Goal: Information Seeking & Learning: Find specific fact

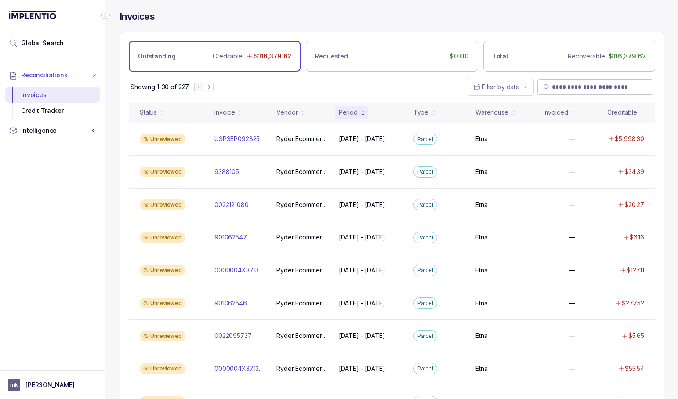
click at [577, 88] on input "search" at bounding box center [600, 87] width 96 height 9
paste input "**********"
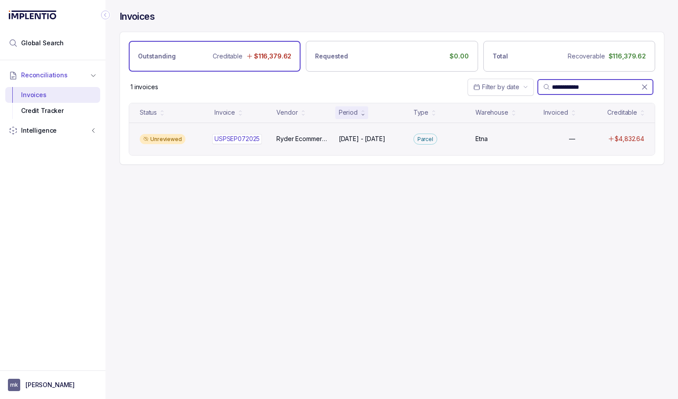
type input "**********"
click at [236, 140] on p "USPSEP072025" at bounding box center [237, 139] width 50 height 10
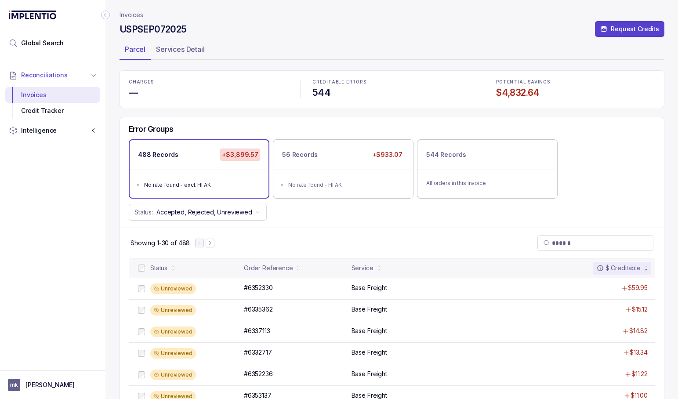
click at [106, 15] on icon "Collapse Icon" at bounding box center [105, 15] width 9 height 9
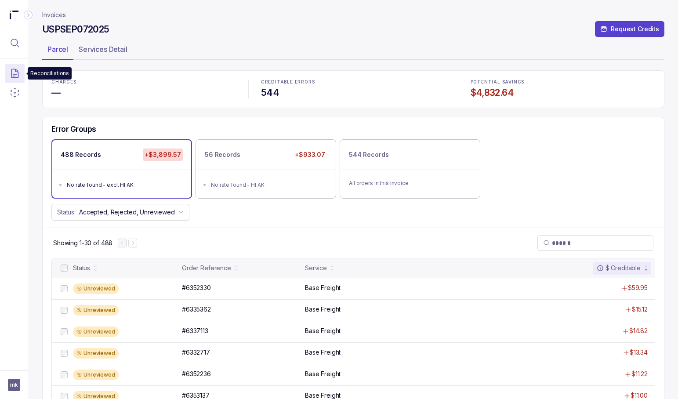
click at [19, 76] on icon "Menu Icon Button DocumentTextIcon" at bounding box center [15, 73] width 11 height 11
click at [46, 88] on p "Invoices" at bounding box center [76, 90] width 85 height 9
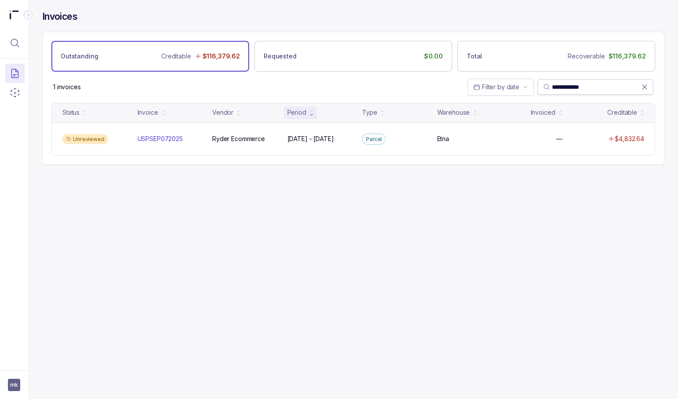
click at [610, 83] on input "**********" at bounding box center [596, 87] width 89 height 9
paste input "search"
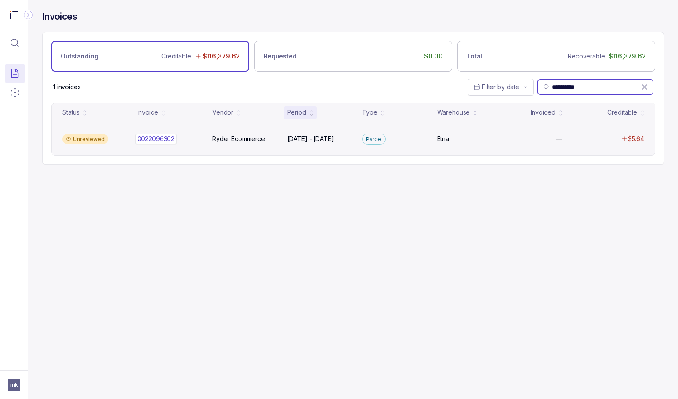
type input "**********"
click at [163, 140] on p "0022096302" at bounding box center [156, 139] width 42 height 10
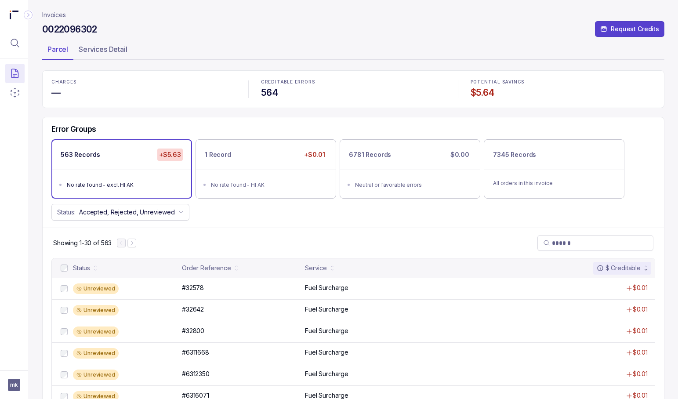
click at [163, 172] on ul "No rate found - excl. HI AK" at bounding box center [121, 184] width 139 height 28
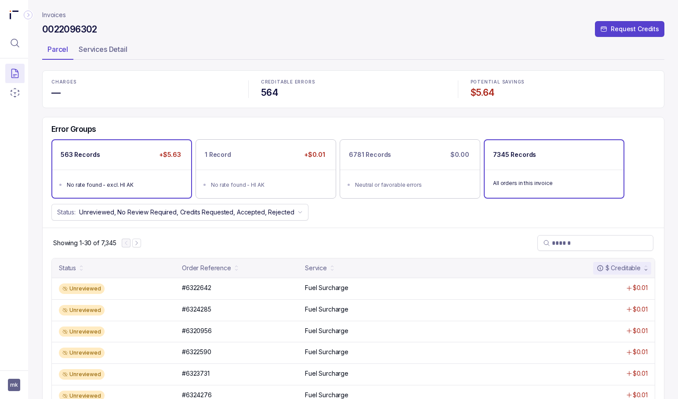
click at [164, 170] on ul "No rate found - excl. HI AK" at bounding box center [121, 184] width 139 height 28
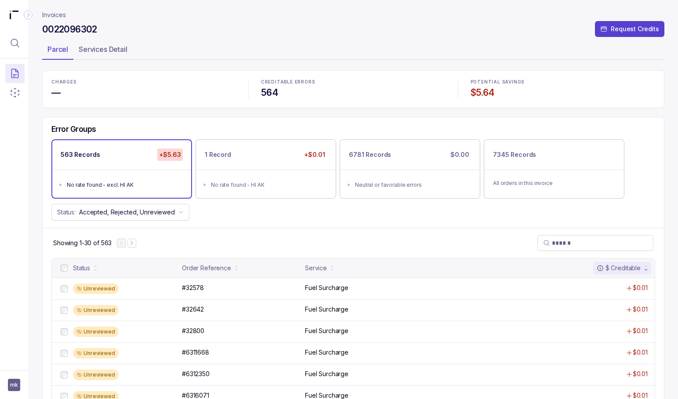
click at [621, 267] on div "$ Creditable" at bounding box center [619, 268] width 44 height 9
click at [322, 268] on div "Service" at bounding box center [316, 268] width 22 height 9
click at [323, 268] on div "Service" at bounding box center [316, 268] width 22 height 9
click at [226, 151] on p "1 Record" at bounding box center [218, 154] width 26 height 9
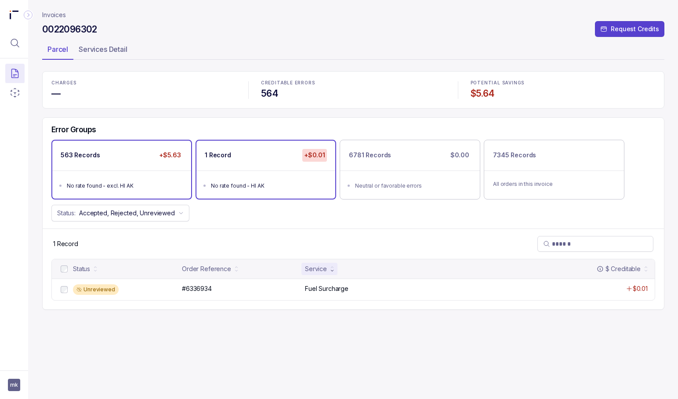
click at [168, 177] on ul "No rate found - excl. HI AK" at bounding box center [121, 184] width 139 height 28
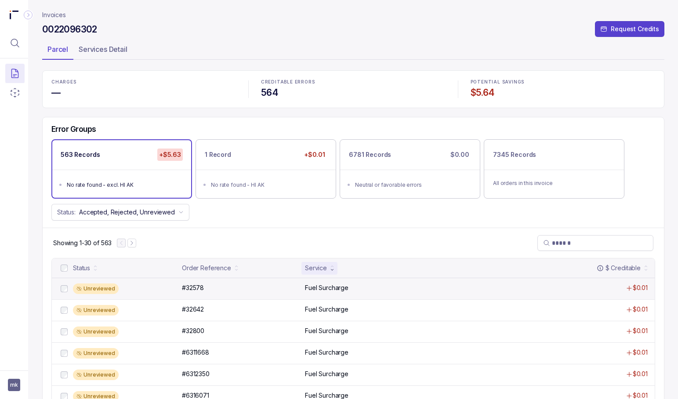
click at [329, 288] on p "Fuel Surcharge" at bounding box center [326, 287] width 43 height 9
click at [306, 281] on div "Unreviewed #32578 #32578 Fuel Surcharge $0.01" at bounding box center [353, 289] width 603 height 22
click at [194, 284] on p "#32578" at bounding box center [193, 288] width 26 height 10
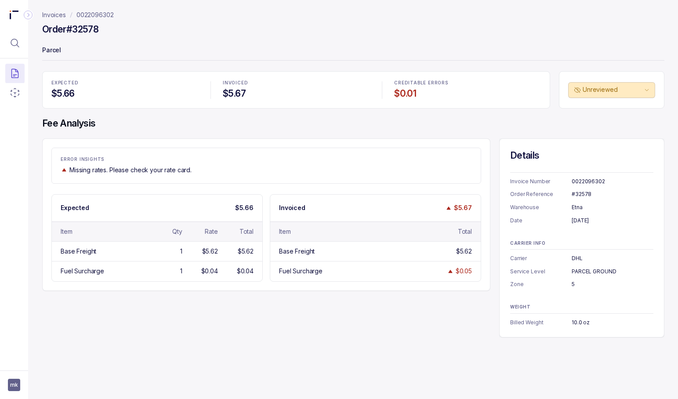
click at [94, 14] on p "0022096302" at bounding box center [94, 15] width 37 height 9
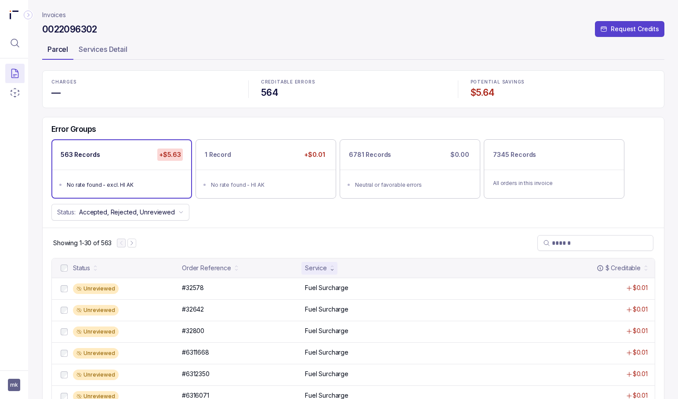
click at [54, 51] on p "Parcel" at bounding box center [57, 49] width 21 height 11
click at [58, 17] on p "Invoices" at bounding box center [54, 15] width 24 height 9
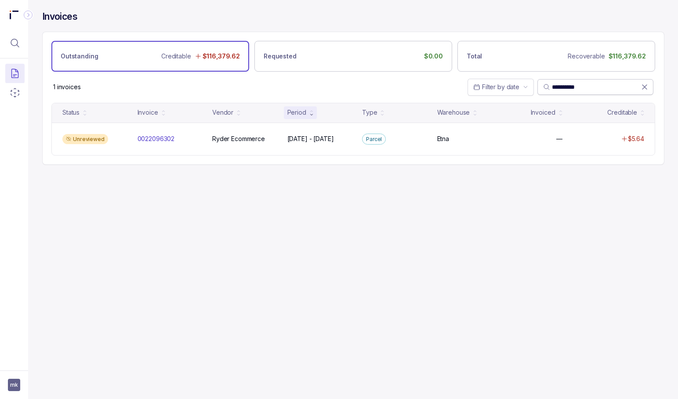
click at [598, 83] on input "**********" at bounding box center [596, 87] width 89 height 9
paste input "**"
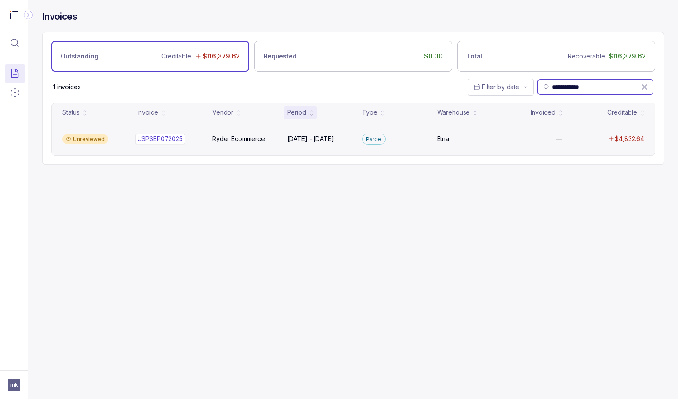
type input "**********"
click at [154, 134] on p "USPSEP072025" at bounding box center [160, 139] width 50 height 10
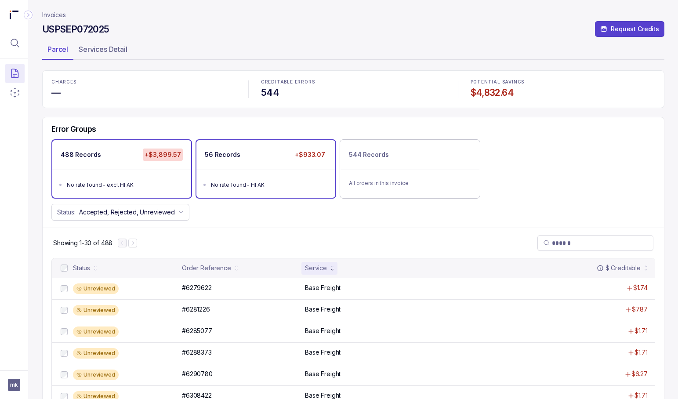
click at [219, 170] on ul "No rate found - HI AK" at bounding box center [265, 184] width 139 height 28
click at [153, 165] on div "488 Records +$3,899.57" at bounding box center [121, 154] width 139 height 29
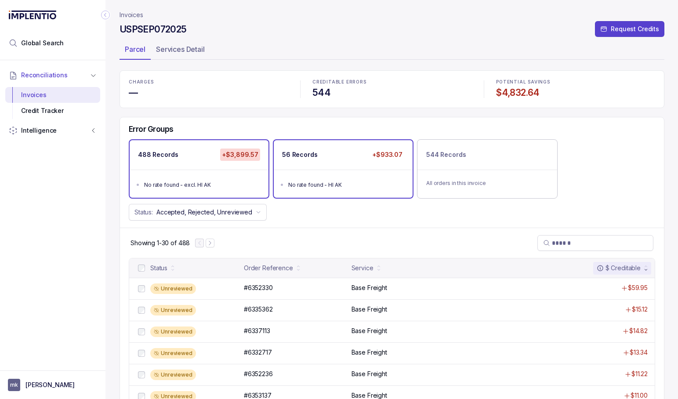
click at [355, 182] on div "No rate found - HI AK" at bounding box center [345, 185] width 115 height 9
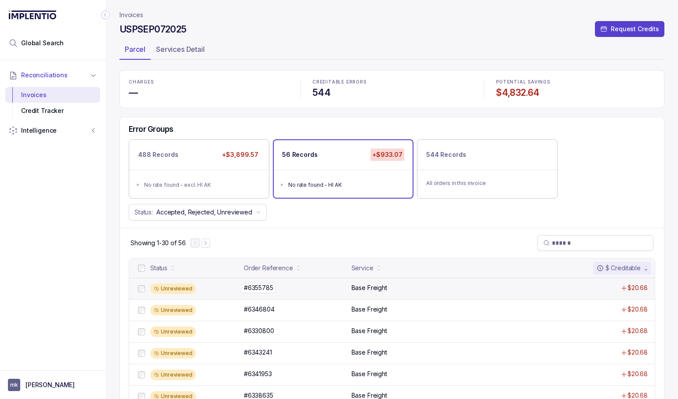
click at [263, 288] on p "#6355785" at bounding box center [259, 288] width 34 height 10
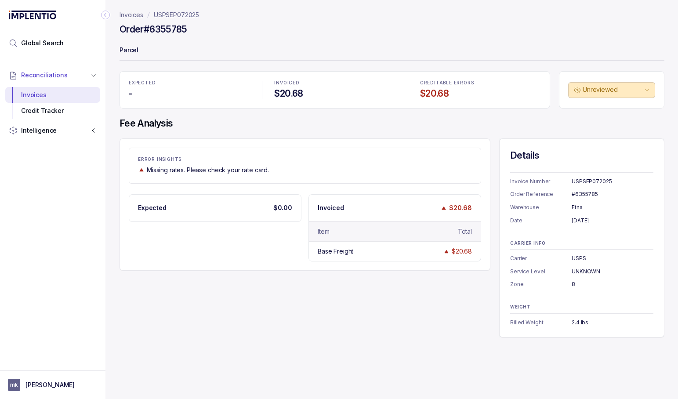
click at [160, 12] on p "USPSEP072025" at bounding box center [176, 15] width 45 height 9
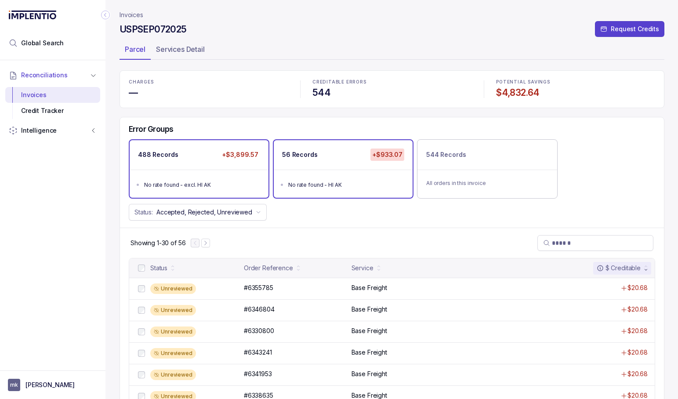
click at [217, 174] on ul "No rate found - excl. HI AK" at bounding box center [199, 184] width 139 height 28
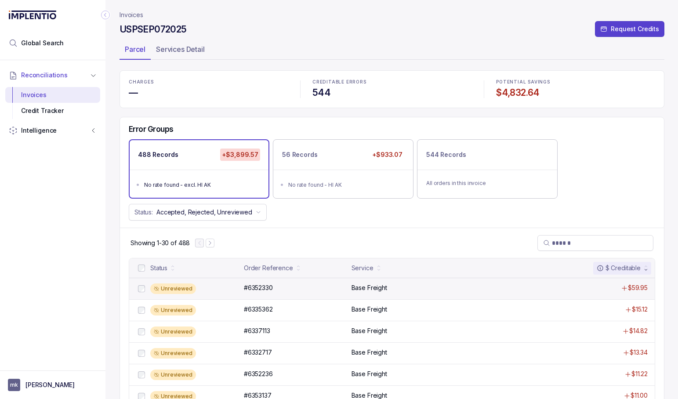
click at [370, 290] on p "Base Freight" at bounding box center [369, 287] width 36 height 9
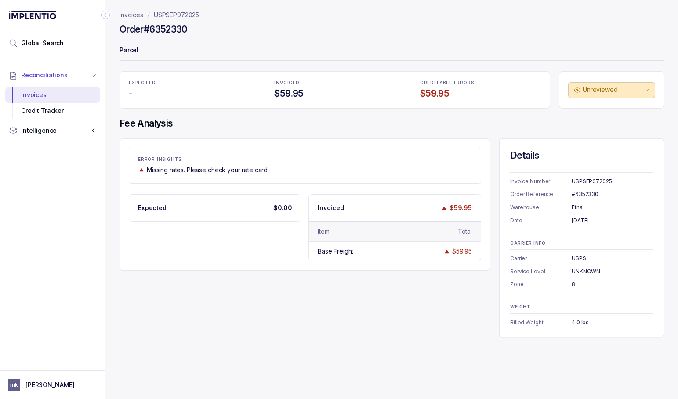
click at [187, 14] on p "USPSEP072025" at bounding box center [176, 15] width 45 height 9
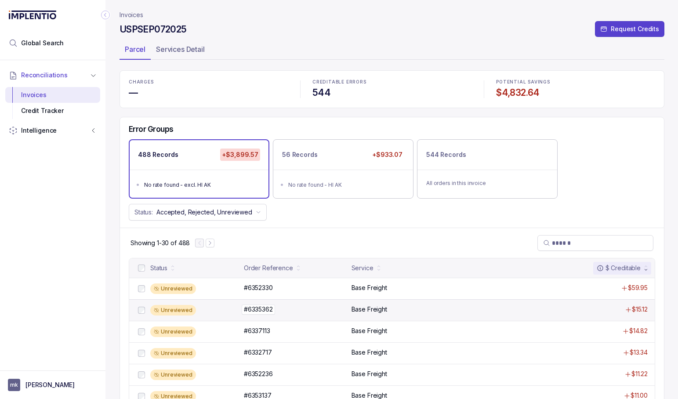
click at [264, 307] on p "#6335362" at bounding box center [258, 309] width 33 height 10
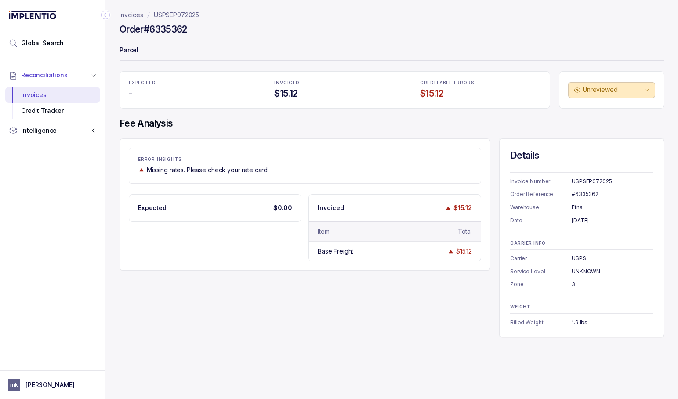
click at [173, 10] on header "Invoices USPSEP072025 Order #6335362 Parcel" at bounding box center [392, 35] width 545 height 71
click at [174, 15] on p "USPSEP072025" at bounding box center [176, 15] width 45 height 9
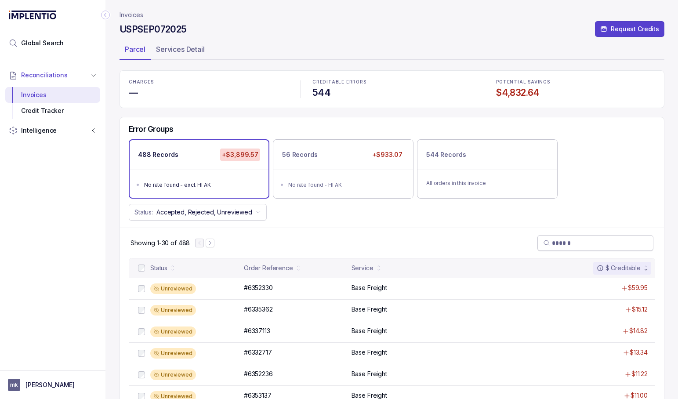
click at [571, 243] on input "search" at bounding box center [600, 243] width 96 height 9
paste input "**********"
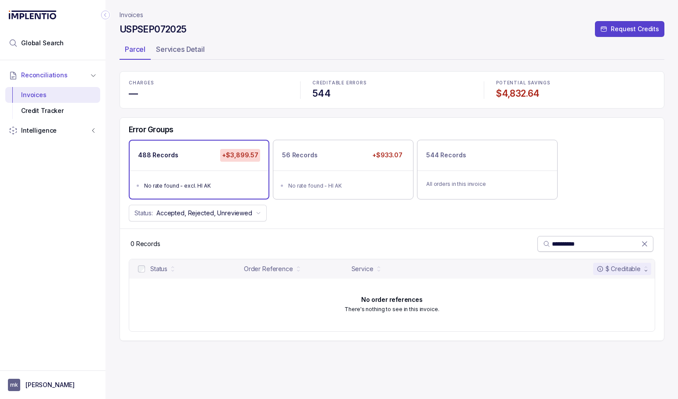
type input "**********"
click at [646, 243] on icon at bounding box center [644, 243] width 9 height 9
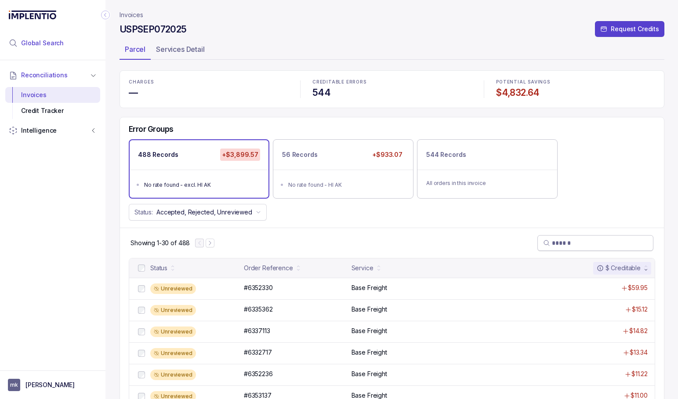
click at [43, 43] on span "Global Search" at bounding box center [42, 43] width 43 height 9
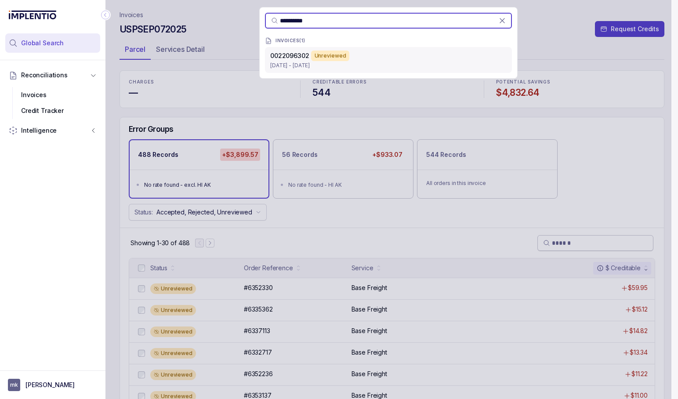
type input "**********"
click at [420, 65] on p "[DATE] - [DATE]" at bounding box center [388, 65] width 236 height 9
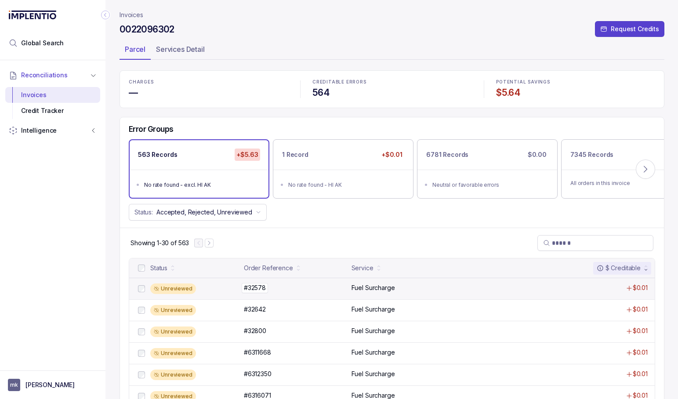
click at [262, 287] on p "#32578" at bounding box center [255, 288] width 26 height 10
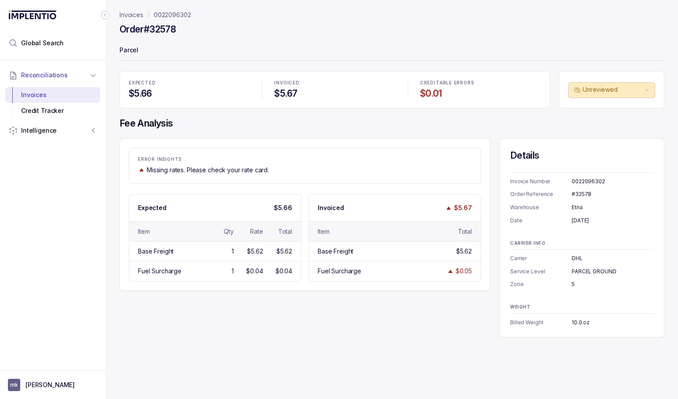
click at [178, 16] on p "0022096302" at bounding box center [172, 15] width 37 height 9
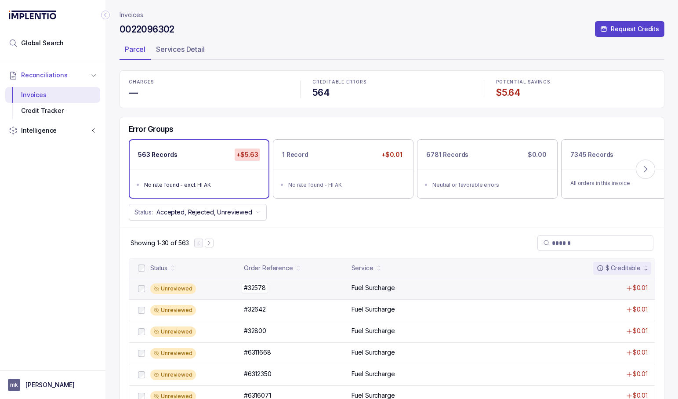
click at [261, 288] on p "#32578" at bounding box center [255, 288] width 26 height 10
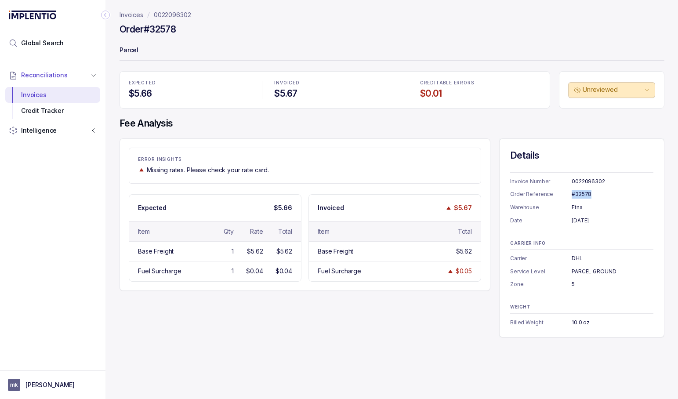
drag, startPoint x: 573, startPoint y: 194, endPoint x: 600, endPoint y: 194, distance: 26.8
click at [600, 194] on div "#32578" at bounding box center [613, 194] width 82 height 9
copy div "#32578"
click at [172, 16] on p "0022096302" at bounding box center [172, 15] width 37 height 9
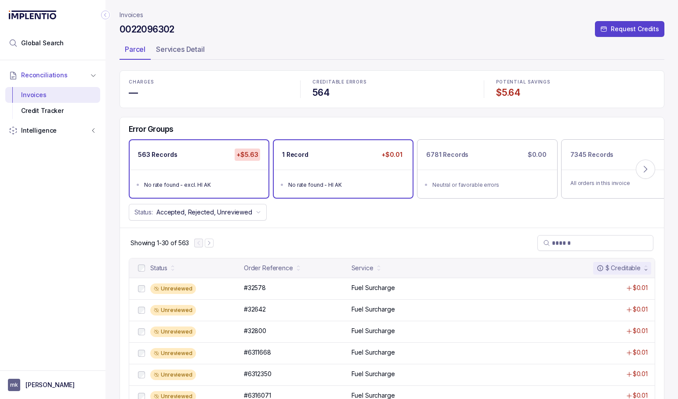
click at [297, 153] on p "1 Record" at bounding box center [295, 154] width 26 height 9
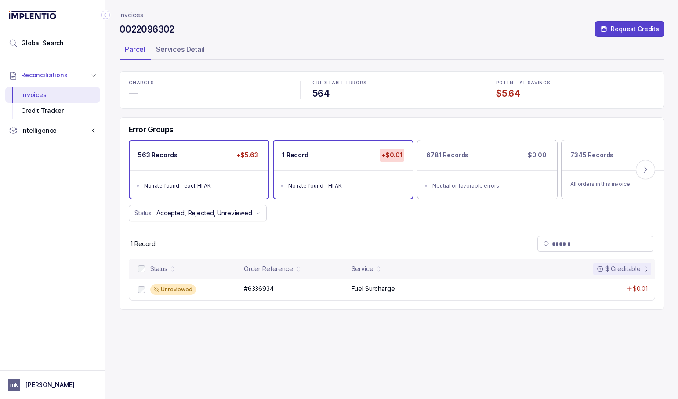
click at [224, 165] on div "563 Records +$5.63" at bounding box center [199, 155] width 139 height 29
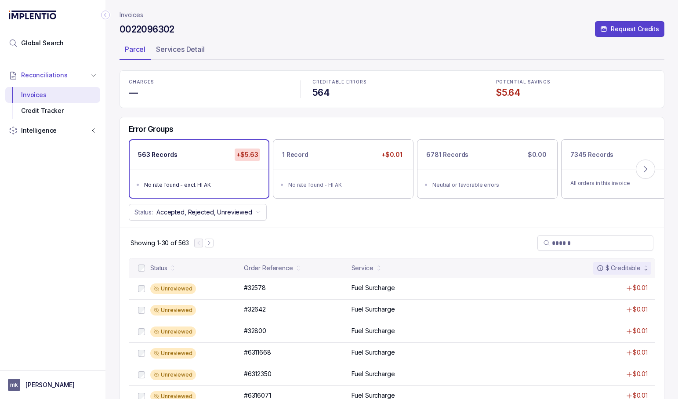
click at [154, 27] on h4 "0022096302" at bounding box center [147, 29] width 55 height 12
copy h4 "0022096302"
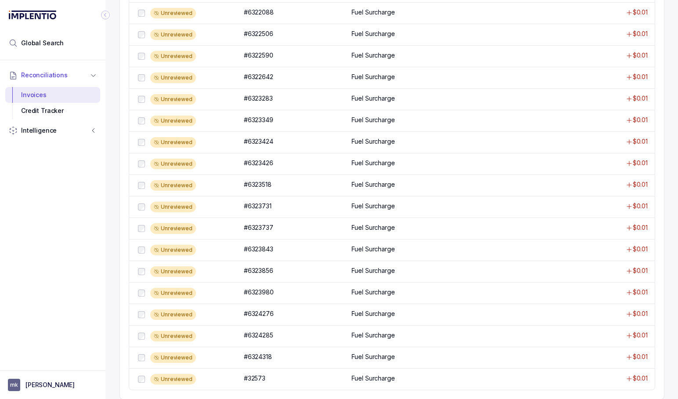
scroll to position [533, 0]
